Goal: Information Seeking & Learning: Learn about a topic

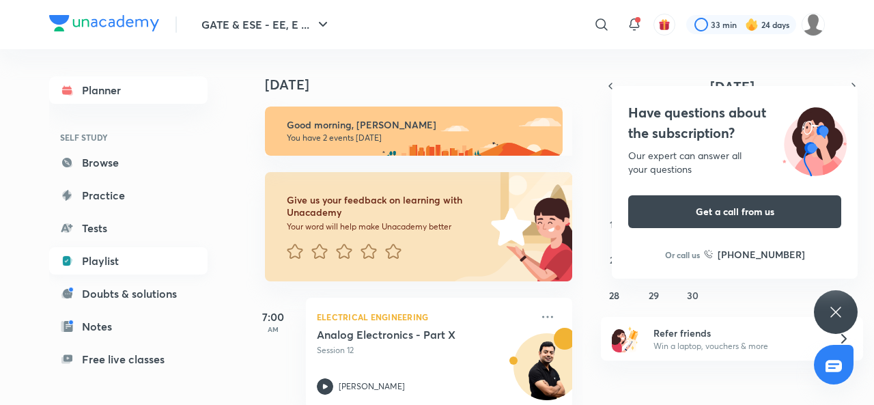
click at [124, 264] on link "Playlist" at bounding box center [128, 260] width 158 height 27
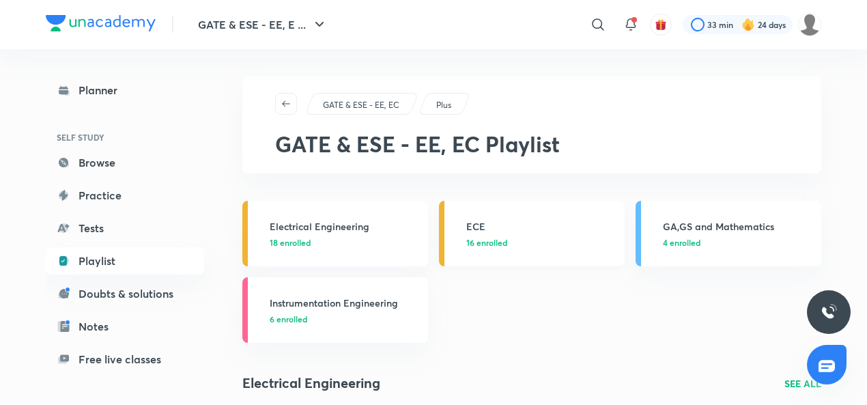
click at [483, 224] on h3 "ECE" at bounding box center [541, 226] width 150 height 14
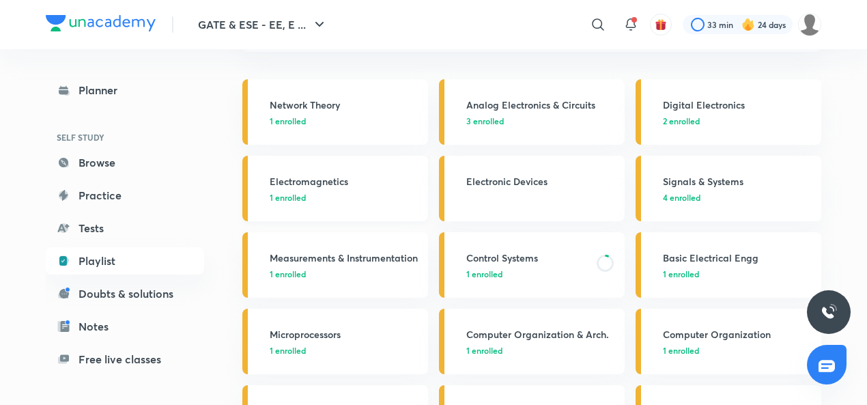
scroll to position [127, 0]
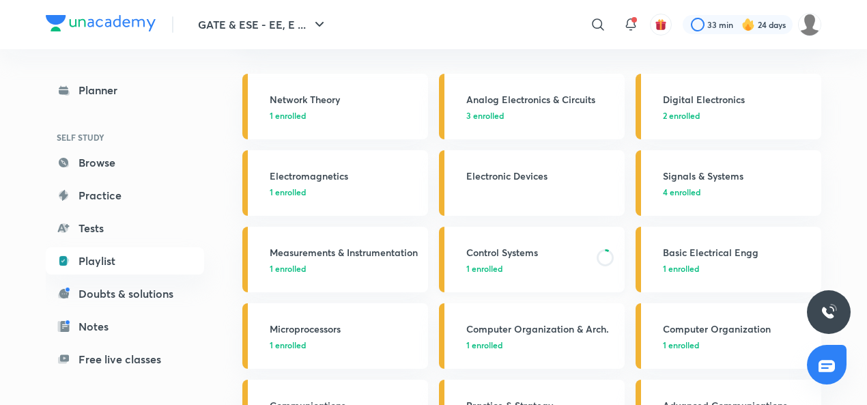
click at [492, 250] on h3 "Control Systems" at bounding box center [527, 252] width 122 height 14
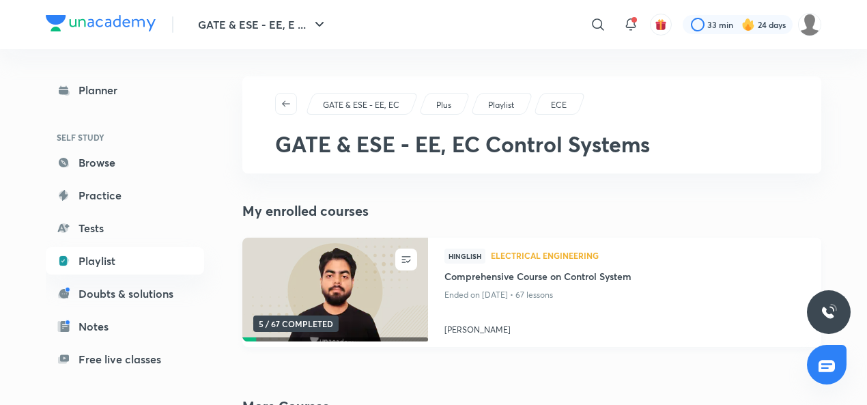
click at [272, 268] on img at bounding box center [334, 290] width 189 height 106
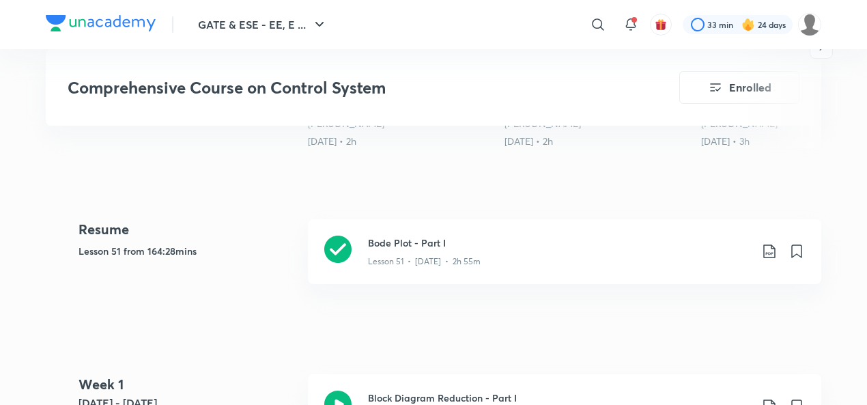
scroll to position [565, 0]
click at [339, 251] on icon at bounding box center [337, 249] width 27 height 27
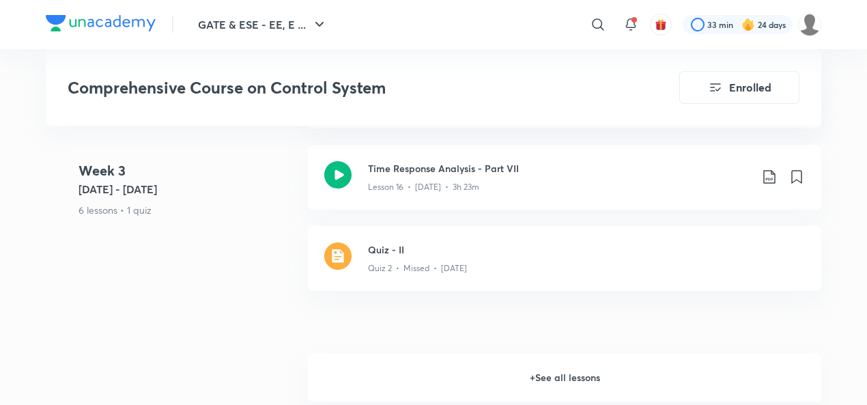
scroll to position [2292, 0]
click at [548, 374] on h6 "+ See all lessons" at bounding box center [565, 378] width 514 height 48
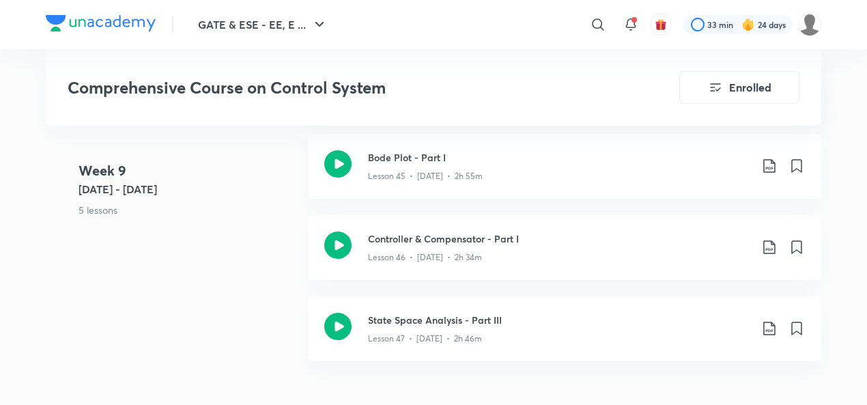
scroll to position [5510, 0]
click at [334, 241] on icon at bounding box center [337, 244] width 27 height 27
